Goal: Transaction & Acquisition: Purchase product/service

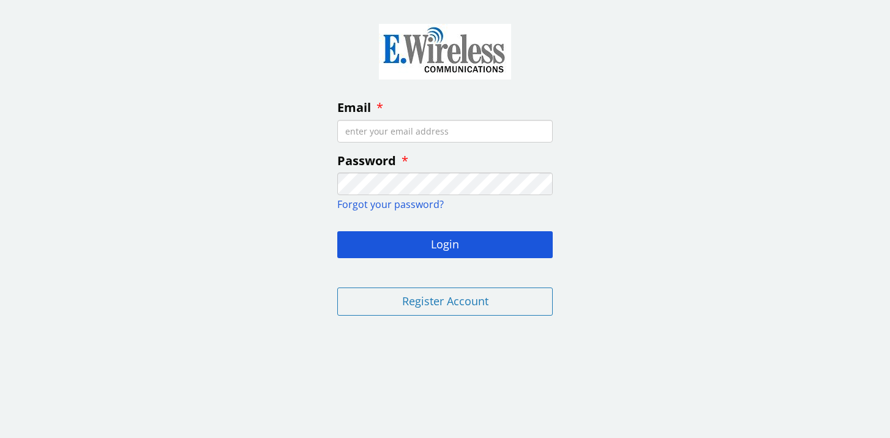
click at [258, 212] on div "Email Password Forgot your password? Login Register Account" at bounding box center [445, 167] width 890 height 317
click at [388, 130] on input "Email" at bounding box center [445, 131] width 216 height 23
type input "[EMAIL_ADDRESS][DOMAIN_NAME]"
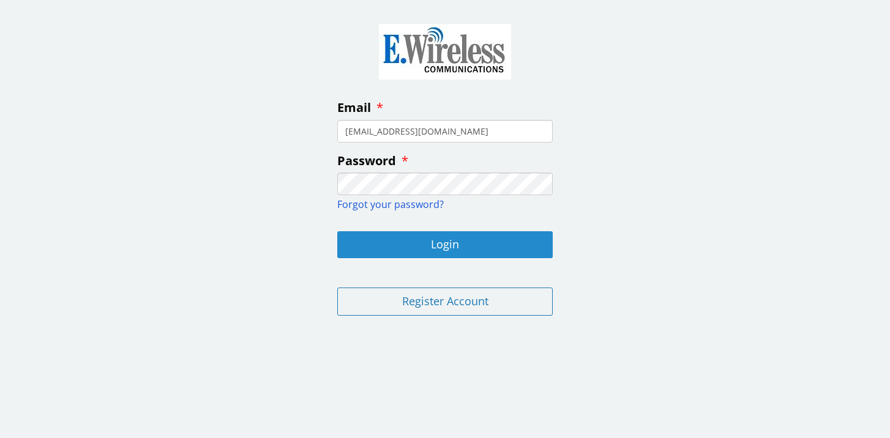
click at [447, 238] on button "Login" at bounding box center [445, 244] width 216 height 27
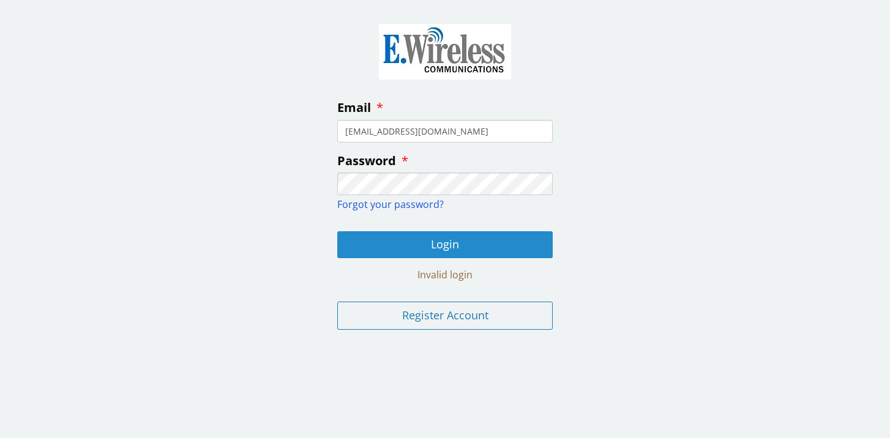
click at [434, 244] on button "Login" at bounding box center [445, 244] width 216 height 27
click at [448, 249] on button "Login" at bounding box center [445, 244] width 216 height 27
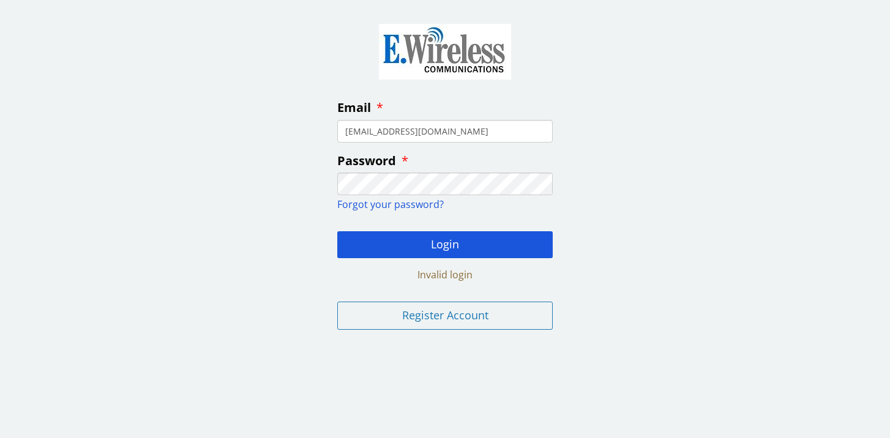
click at [337, 231] on button "Login" at bounding box center [445, 244] width 216 height 27
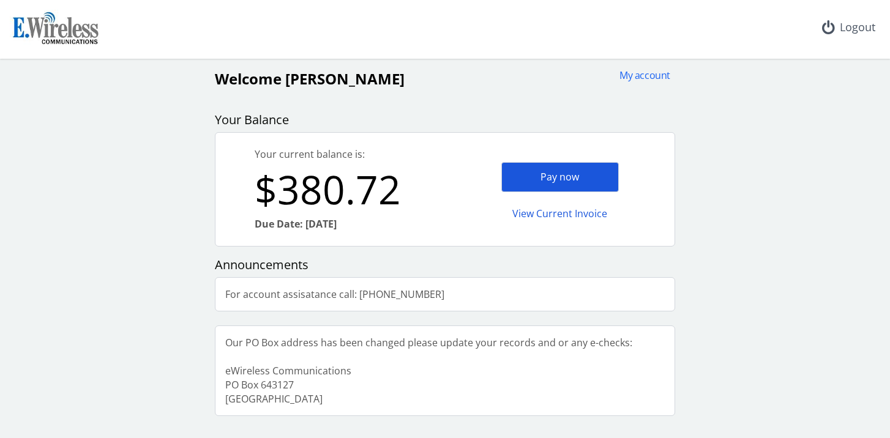
click at [558, 182] on div "Pay now" at bounding box center [560, 177] width 118 height 30
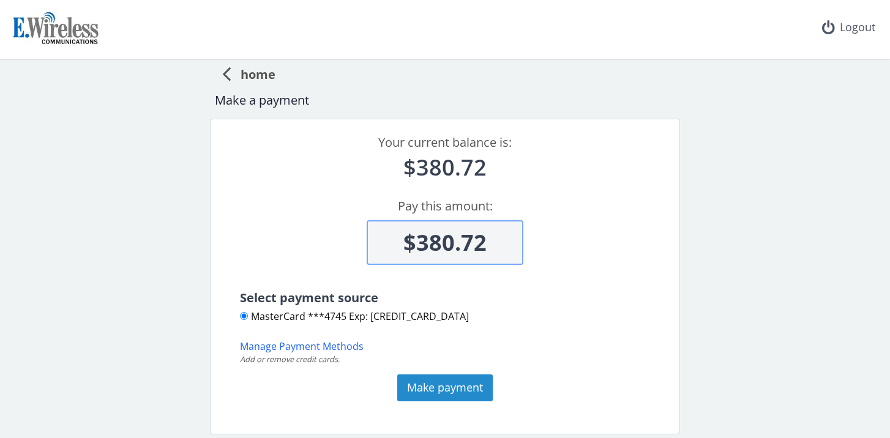
click at [456, 386] on button "Make payment" at bounding box center [445, 388] width 96 height 27
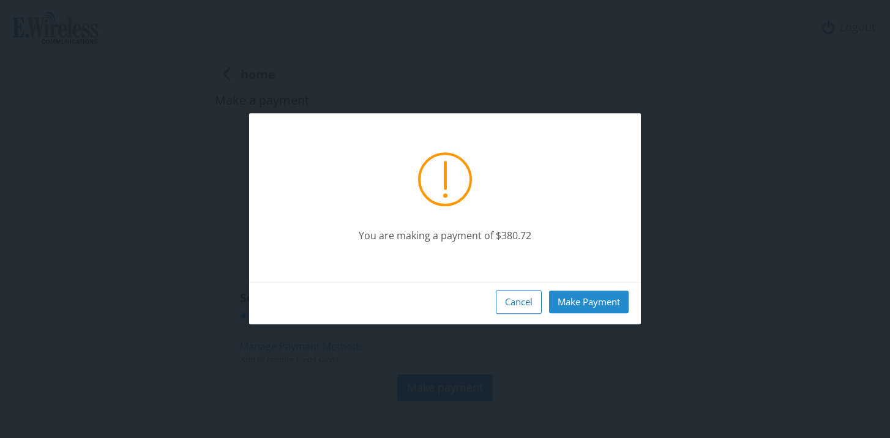
click at [577, 304] on button "Make Payment" at bounding box center [589, 302] width 80 height 23
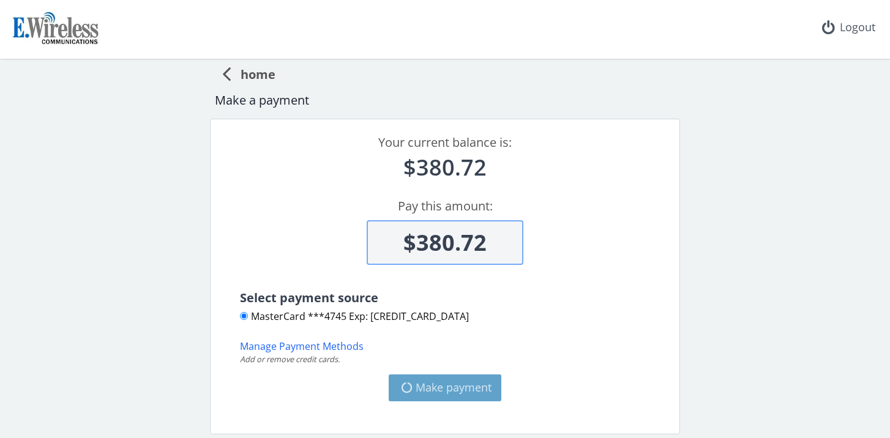
type input "$0"
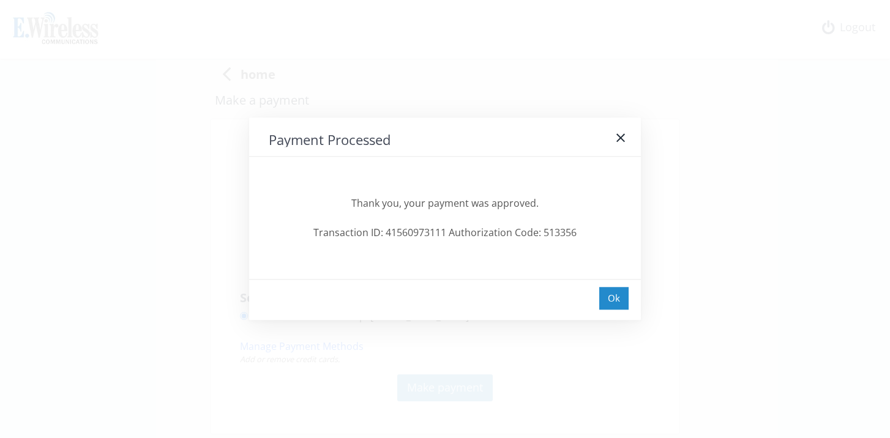
click at [620, 291] on div "Ok" at bounding box center [613, 298] width 29 height 23
